Goal: Navigation & Orientation: Find specific page/section

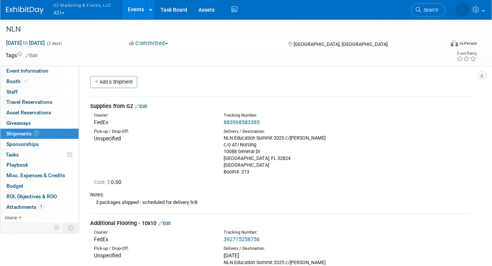
click at [130, 11] on link "Events" at bounding box center [135, 9] width 27 height 19
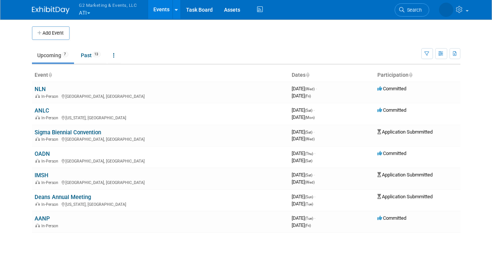
click at [83, 12] on button "G2 Marketing & Events, LLC ATI" at bounding box center [113, 10] width 68 height 20
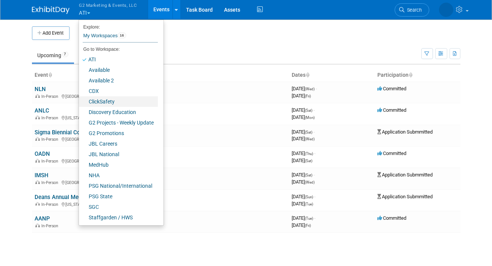
click at [95, 102] on link "ClickSafety" at bounding box center [118, 101] width 79 height 11
